Goal: Download file/media: Obtain a digital file from the website

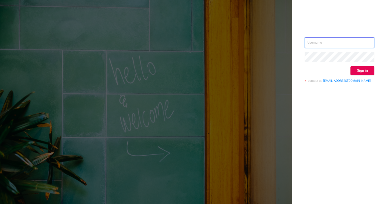
click at [319, 39] on input "text" at bounding box center [340, 42] width 70 height 11
type input "[EMAIL_ADDRESS][PERSON_NAME][DOMAIN_NAME]"
click at [363, 72] on button "Sign in" at bounding box center [362, 70] width 24 height 9
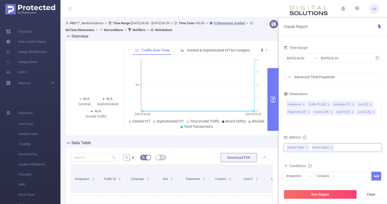
click at [330, 144] on span "✕" at bounding box center [331, 147] width 2 height 6
click at [27, 84] on span "Reports" at bounding box center [24, 83] width 12 height 4
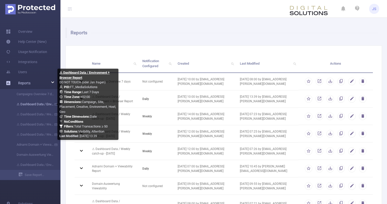
click at [38, 103] on link "⚠ Dashboard Data / Environment + Browser Report" at bounding box center [32, 104] width 44 height 10
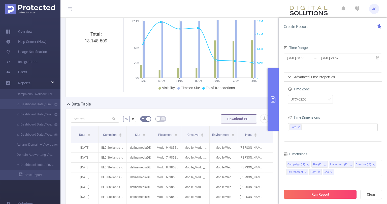
scroll to position [51, 0]
click at [272, 99] on icon "primary" at bounding box center [273, 99] width 6 height 6
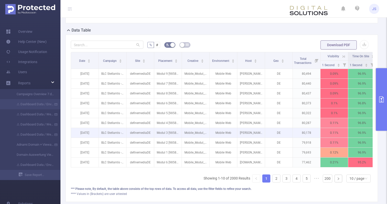
scroll to position [127, 0]
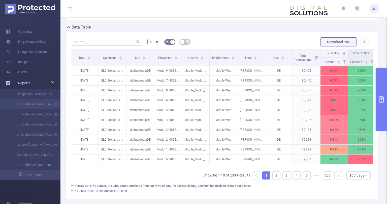
click at [24, 82] on span "Reports" at bounding box center [24, 83] width 12 height 4
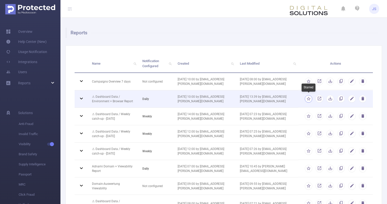
click at [306, 99] on button "button" at bounding box center [309, 99] width 8 height 8
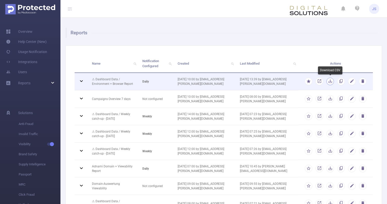
click at [329, 82] on button "button" at bounding box center [330, 82] width 8 height 8
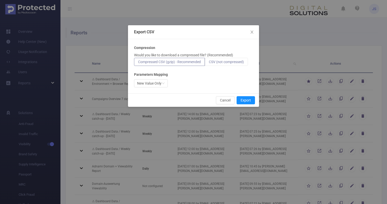
click at [223, 64] on label "CSV (not compressed)" at bounding box center [226, 62] width 43 height 8
click at [209, 63] on input "CSV (not compressed)" at bounding box center [209, 63] width 0 height 0
click at [251, 97] on button "Export" at bounding box center [246, 100] width 18 height 8
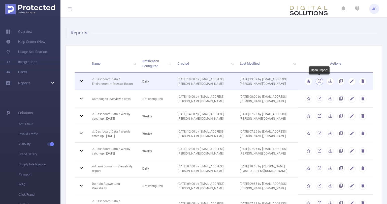
click at [320, 81] on link "button" at bounding box center [319, 82] width 5 height 4
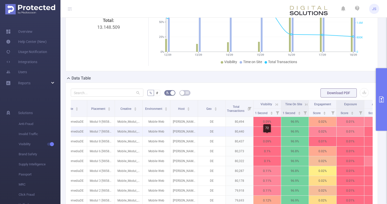
scroll to position [0, 87]
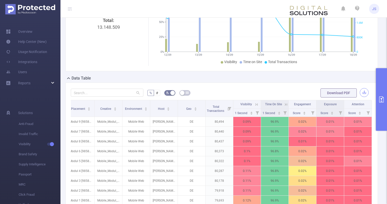
click at [363, 91] on button "button" at bounding box center [364, 92] width 9 height 9
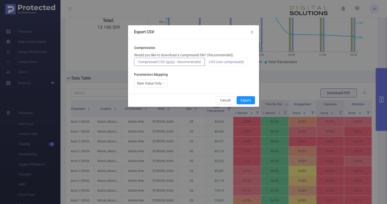
click at [236, 64] on label "CSV (not compressed)" at bounding box center [226, 62] width 43 height 8
click at [209, 63] on input "CSV (not compressed)" at bounding box center [209, 63] width 0 height 0
click at [250, 103] on button "Export" at bounding box center [246, 100] width 18 height 8
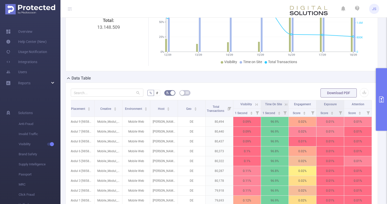
click at [273, 88] on form "% # Download PDF" at bounding box center [222, 93] width 302 height 10
click at [362, 92] on button "button" at bounding box center [364, 92] width 9 height 9
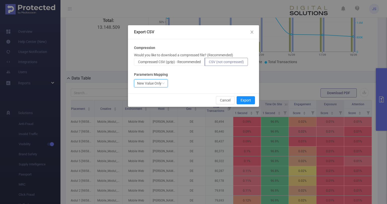
click at [149, 82] on div "New Value Only" at bounding box center [149, 83] width 24 height 8
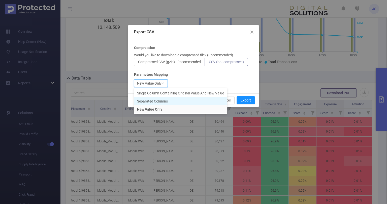
click at [163, 101] on li "Separated Columns" at bounding box center [180, 101] width 93 height 8
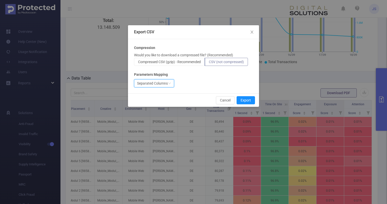
click at [208, 81] on div "Separated Columns" at bounding box center [193, 83] width 119 height 8
click at [245, 100] on button "Export" at bounding box center [246, 100] width 18 height 8
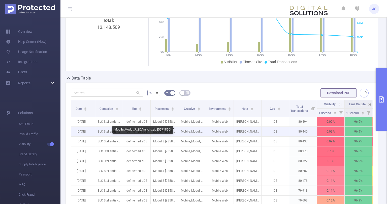
scroll to position [0, 0]
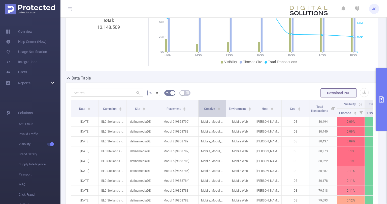
drag, startPoint x: 181, startPoint y: 107, endPoint x: 197, endPoint y: 108, distance: 16.6
click at [197, 108] on span at bounding box center [198, 108] width 3 height 16
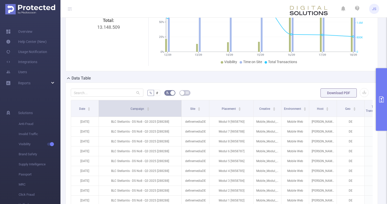
drag, startPoint x: 126, startPoint y: 105, endPoint x: 181, endPoint y: 105, distance: 55.2
click at [181, 105] on span at bounding box center [181, 108] width 3 height 16
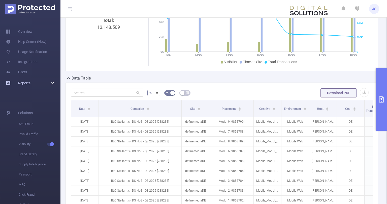
click at [27, 82] on span "Reports" at bounding box center [24, 83] width 12 height 4
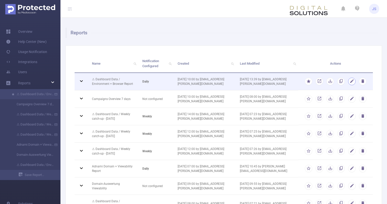
click at [351, 81] on button "button" at bounding box center [352, 82] width 8 height 8
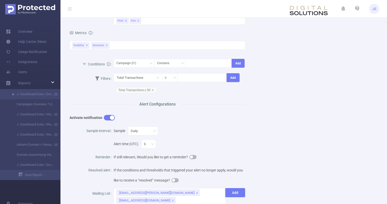
scroll to position [236, 0]
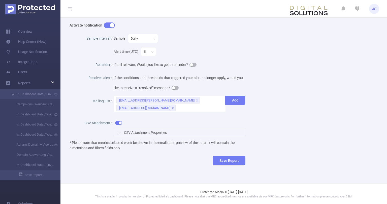
click at [141, 128] on div "CSV Attachment Properties" at bounding box center [179, 132] width 131 height 9
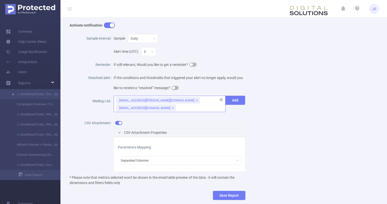
scroll to position [160, 0]
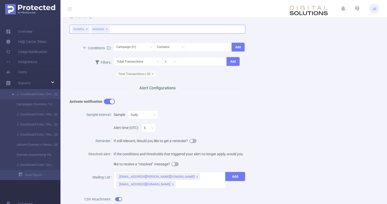
click at [122, 32] on div "Visibility ✕ Attention ✕" at bounding box center [158, 29] width 176 height 9
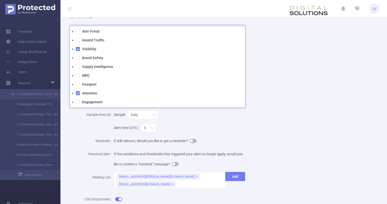
click at [72, 49] on icon "icon: caret-down" at bounding box center [72, 49] width 1 height 2
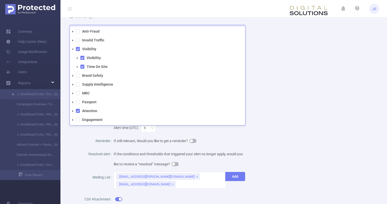
click at [76, 57] on span at bounding box center [77, 58] width 6 height 6
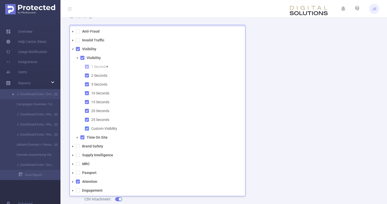
click at [87, 128] on span at bounding box center [87, 128] width 4 height 4
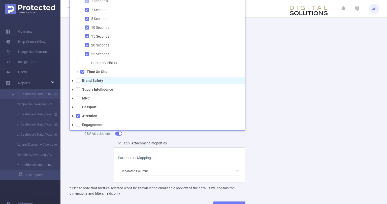
scroll to position [236, 0]
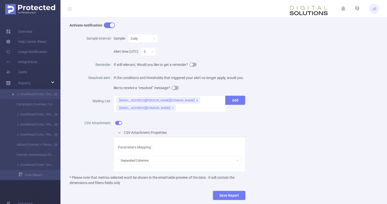
click at [294, 131] on div "Name ⚠ Dashboard Data / Environment + Browser Report Description DO NOT TOUCH (…" at bounding box center [221, 1] width 316 height 414
click at [229, 195] on button "Save Report" at bounding box center [229, 194] width 32 height 9
click at [238, 178] on button "Cancel" at bounding box center [237, 179] width 15 height 6
click at [238, 178] on div "Sample interval Sample Daily Alert time (UTC) 5 Reminder If still relevant, Wou…" at bounding box center [158, 111] width 176 height 158
click at [234, 195] on button "Save Report" at bounding box center [229, 194] width 32 height 9
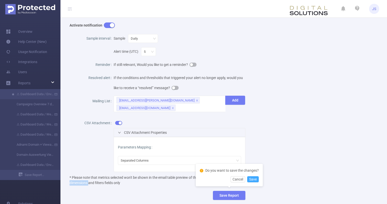
click at [254, 179] on button "Save" at bounding box center [253, 179] width 12 height 6
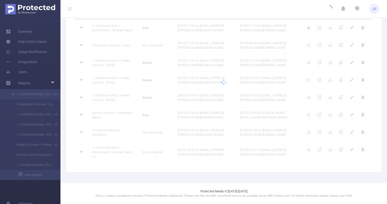
scroll to position [53, 0]
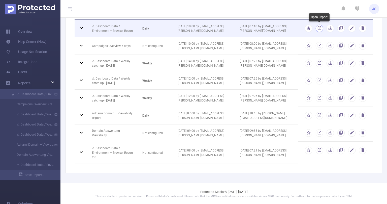
click at [318, 29] on link "button" at bounding box center [319, 29] width 5 height 4
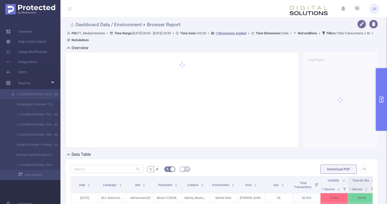
click at [381, 101] on icon "primary" at bounding box center [381, 99] width 5 height 6
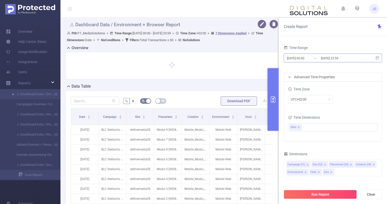
click at [311, 57] on input "[DATE] 00:00" at bounding box center [306, 58] width 41 height 7
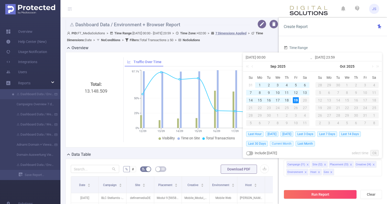
click at [281, 143] on span "Current Month" at bounding box center [282, 144] width 24 height 6
type input "[DATE] 00:00"
type input "[DATE] 08:59"
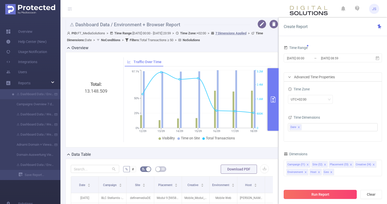
click at [327, 194] on button "Run Report" at bounding box center [320, 193] width 73 height 9
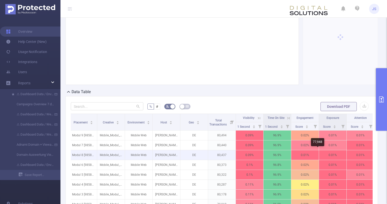
scroll to position [0, 87]
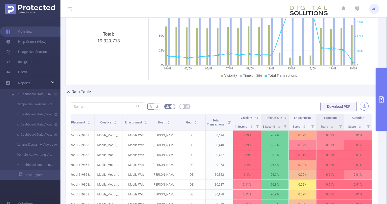
click at [366, 105] on button "button" at bounding box center [364, 106] width 9 height 9
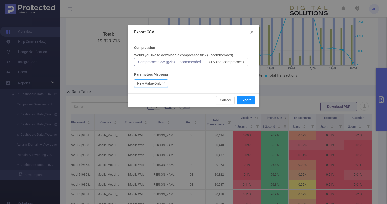
click at [141, 84] on div "New Value Only" at bounding box center [149, 83] width 24 height 8
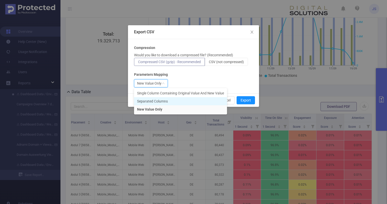
click at [154, 102] on li "Separated Columns" at bounding box center [180, 101] width 93 height 8
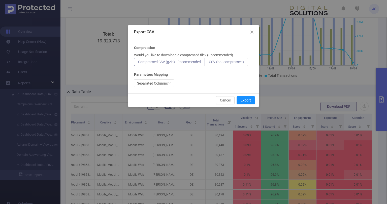
click at [230, 62] on span "CSV (not compressed)" at bounding box center [226, 62] width 35 height 4
click at [209, 63] on input "CSV (not compressed)" at bounding box center [209, 63] width 0 height 0
click at [247, 99] on button "Export" at bounding box center [246, 100] width 18 height 8
